Goal: Information Seeking & Learning: Learn about a topic

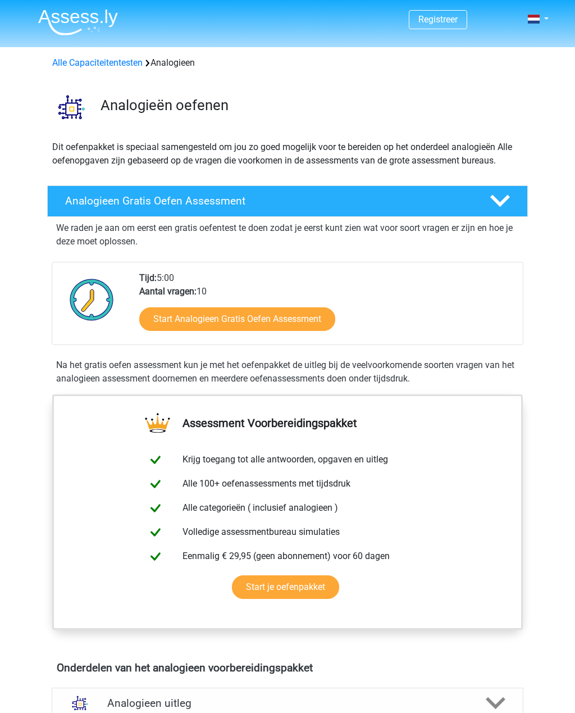
click at [305, 318] on link "Start Analogieen Gratis Oefen Assessment" at bounding box center [237, 319] width 196 height 24
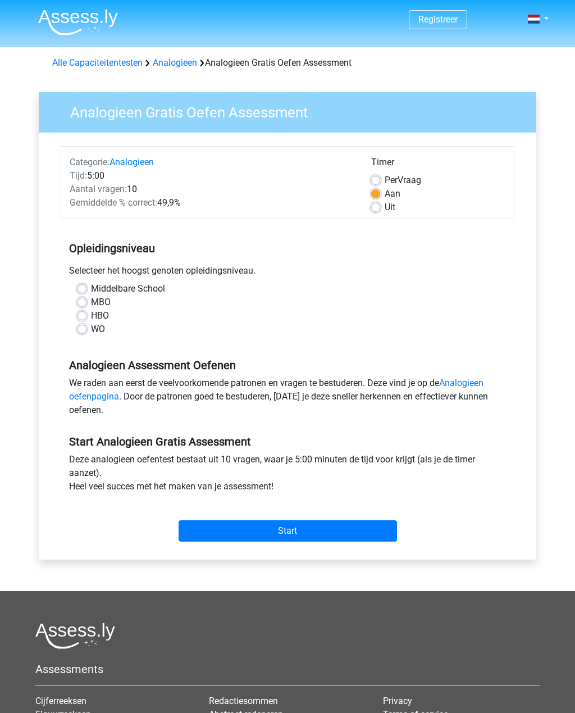
click at [91, 329] on label "WO" at bounding box center [98, 329] width 14 height 13
click at [86, 329] on input "WO" at bounding box center [82, 328] width 9 height 11
radio input "true"
click at [287, 531] on input "Start" at bounding box center [288, 530] width 219 height 21
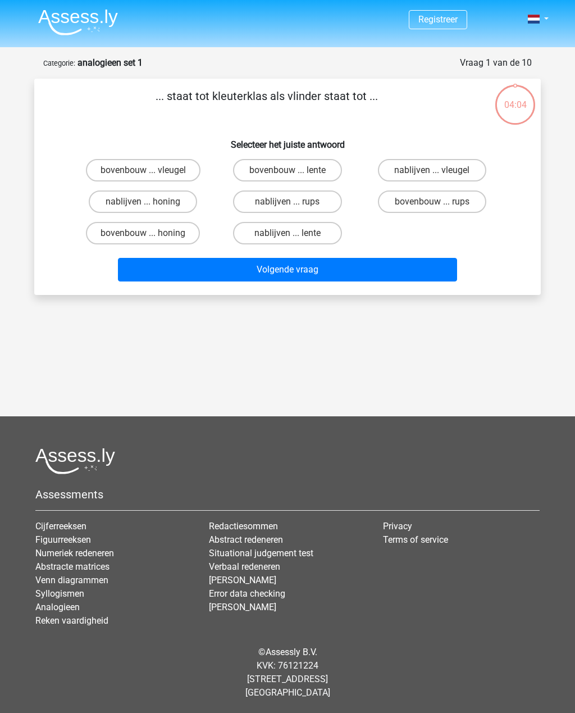
scroll to position [13, 0]
click at [416, 190] on label "bovenbouw ... rups" at bounding box center [432, 201] width 108 height 22
click at [432, 202] on input "bovenbouw ... rups" at bounding box center [435, 205] width 7 height 7
radio input "true"
click at [293, 258] on button "Volgende vraag" at bounding box center [288, 270] width 340 height 24
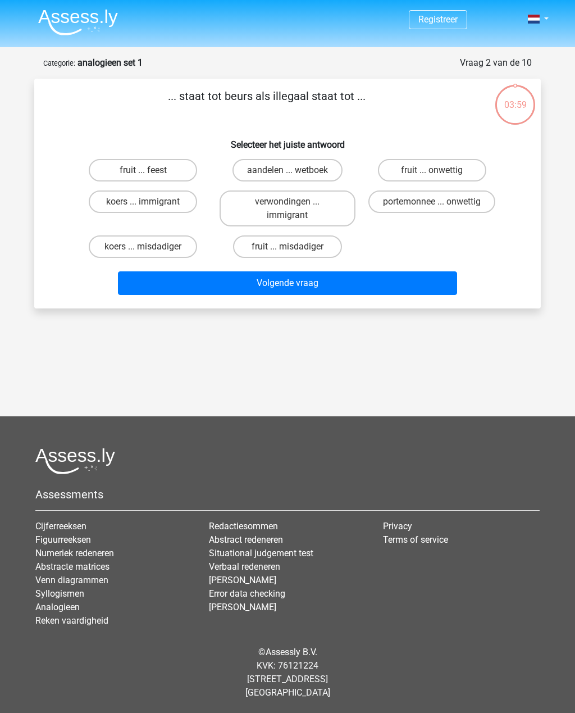
scroll to position [30, 0]
click at [161, 190] on label "koers ... immigrant" at bounding box center [143, 201] width 108 height 22
click at [151, 202] on input "koers ... immigrant" at bounding box center [146, 205] width 7 height 7
radio input "true"
click at [319, 271] on button "Volgende vraag" at bounding box center [288, 283] width 340 height 24
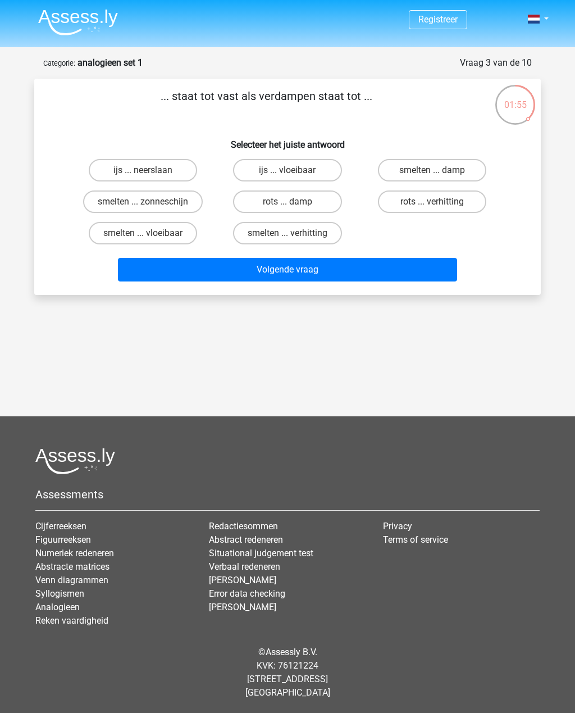
click at [295, 190] on label "rots ... damp" at bounding box center [287, 201] width 108 height 22
click at [295, 202] on input "rots ... damp" at bounding box center [291, 205] width 7 height 7
radio input "true"
click at [325, 258] on button "Volgende vraag" at bounding box center [288, 270] width 340 height 24
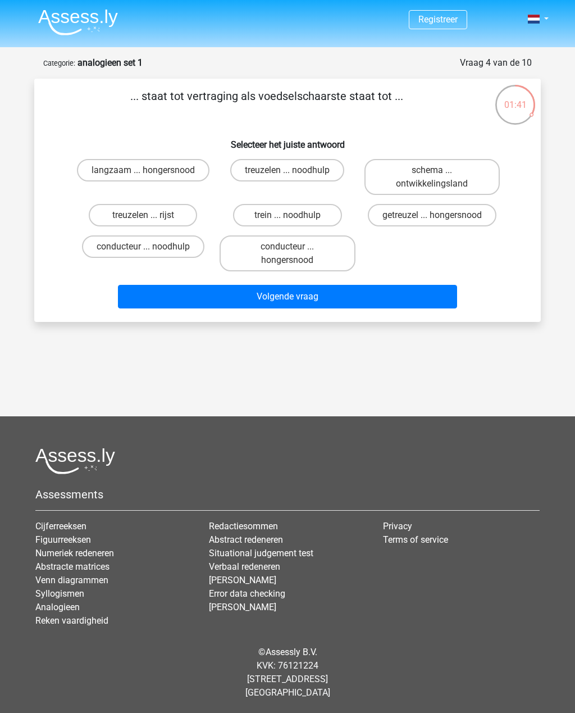
click at [433, 204] on label "getreuzel ... hongersnood" at bounding box center [432, 215] width 129 height 22
click at [433, 215] on input "getreuzel ... hongersnood" at bounding box center [435, 218] width 7 height 7
radio input "true"
click at [339, 285] on button "Volgende vraag" at bounding box center [288, 297] width 340 height 24
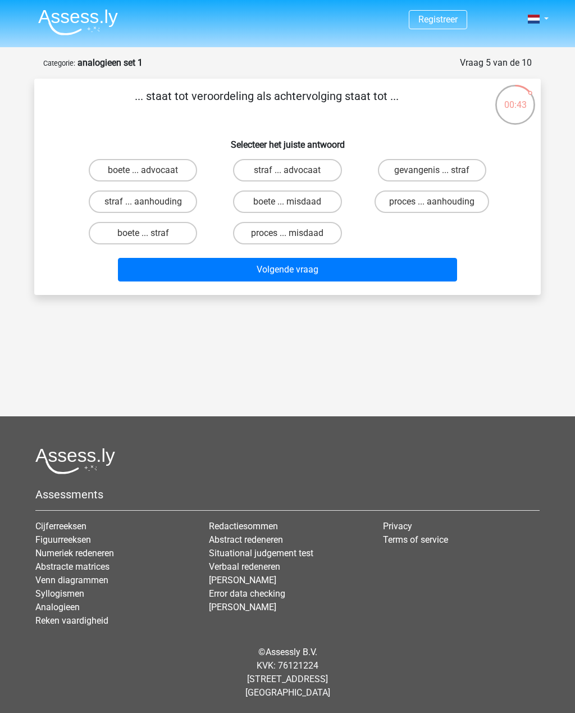
click at [182, 190] on label "straf ... aanhouding" at bounding box center [143, 201] width 108 height 22
click at [151, 202] on input "straf ... aanhouding" at bounding box center [146, 205] width 7 height 7
radio input "true"
click at [305, 258] on button "Volgende vraag" at bounding box center [288, 270] width 340 height 24
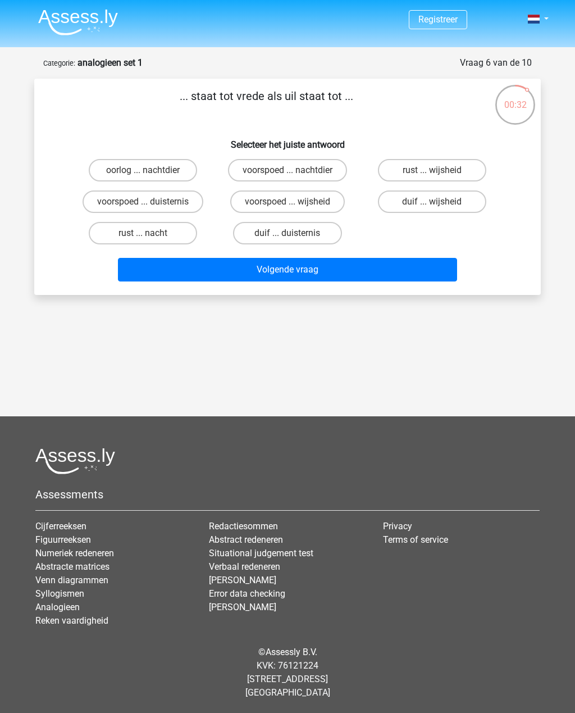
click at [173, 159] on label "oorlog ... nachtdier" at bounding box center [143, 170] width 108 height 22
click at [151, 170] on input "oorlog ... nachtdier" at bounding box center [146, 173] width 7 height 7
radio input "true"
click at [313, 258] on button "Volgende vraag" at bounding box center [288, 270] width 340 height 24
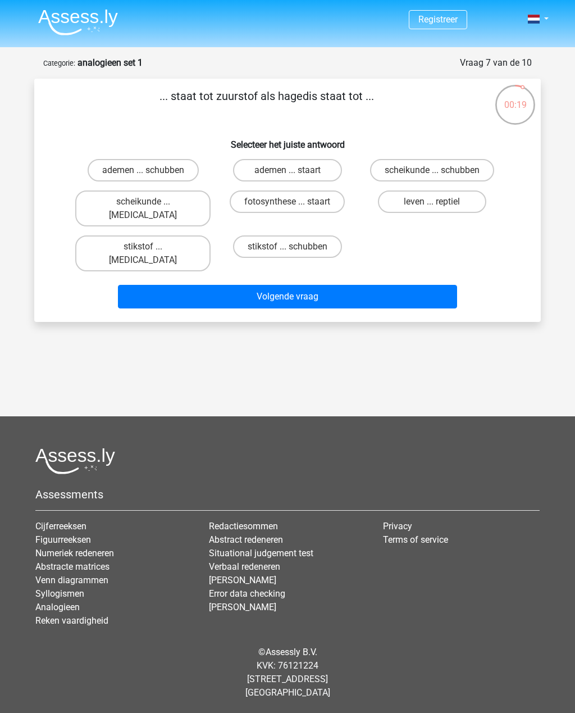
click at [428, 190] on label "leven ... reptiel" at bounding box center [432, 201] width 108 height 22
click at [432, 202] on input "leven ... reptiel" at bounding box center [435, 205] width 7 height 7
radio input "true"
click at [360, 285] on button "Volgende vraag" at bounding box center [288, 297] width 340 height 24
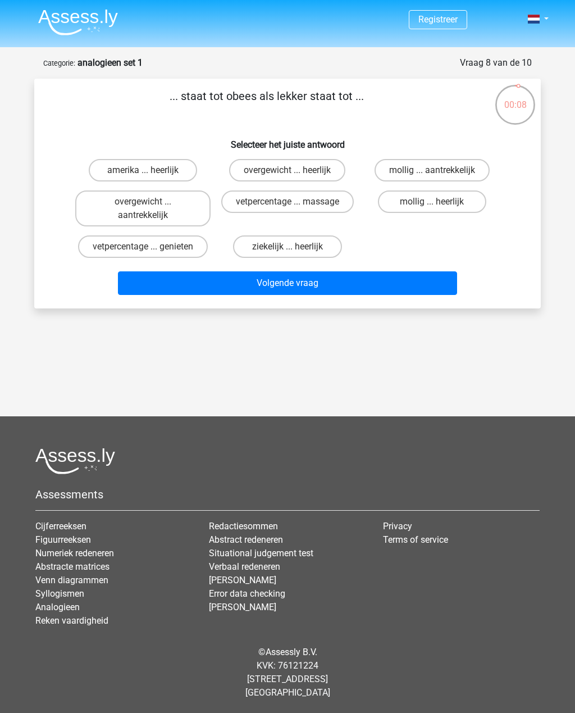
click at [292, 170] on input "overgewicht ... heerlijk" at bounding box center [291, 173] width 7 height 7
radio input "true"
click at [321, 271] on button "Volgende vraag" at bounding box center [288, 283] width 340 height 24
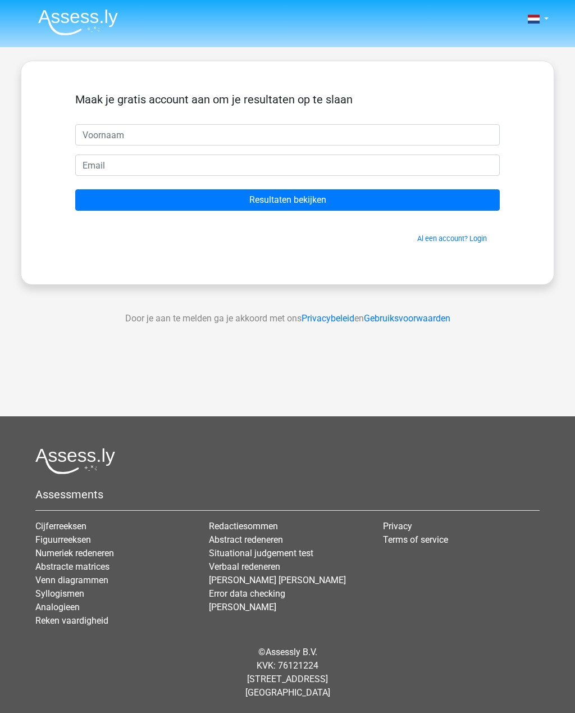
scroll to position [30, 0]
click at [301, 189] on input "Resultaten bekijken" at bounding box center [287, 199] width 425 height 21
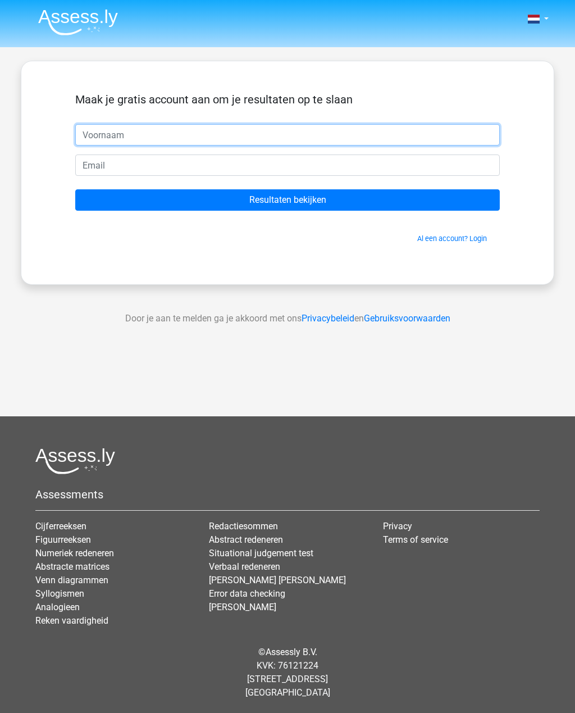
scroll to position [0, 0]
type input "Didier"
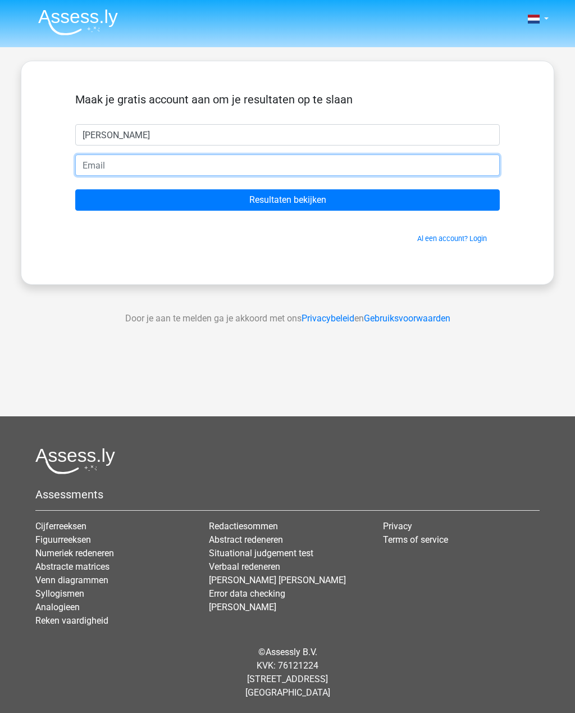
click at [131, 167] on input "email" at bounding box center [287, 165] width 425 height 21
type input "didi.dedeken@gmail.com"
click at [288, 200] on input "Resultaten bekijken" at bounding box center [287, 199] width 425 height 21
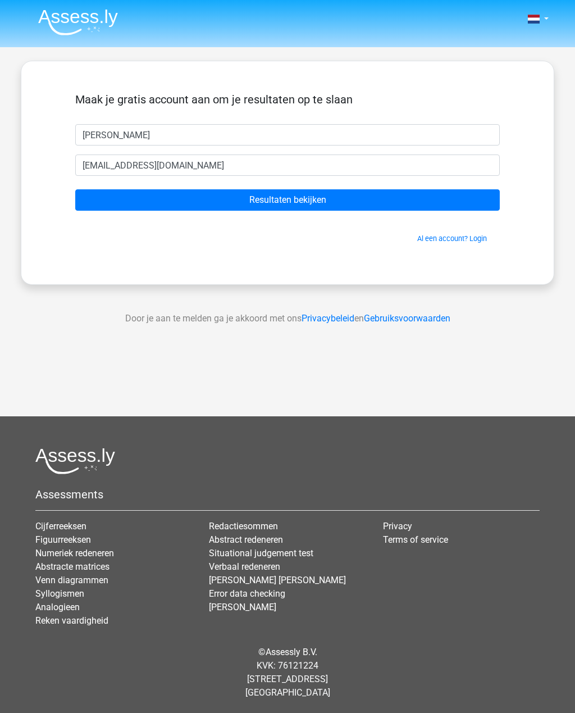
click at [307, 198] on input "Resultaten bekijken" at bounding box center [287, 199] width 425 height 21
